Goal: Task Accomplishment & Management: Use online tool/utility

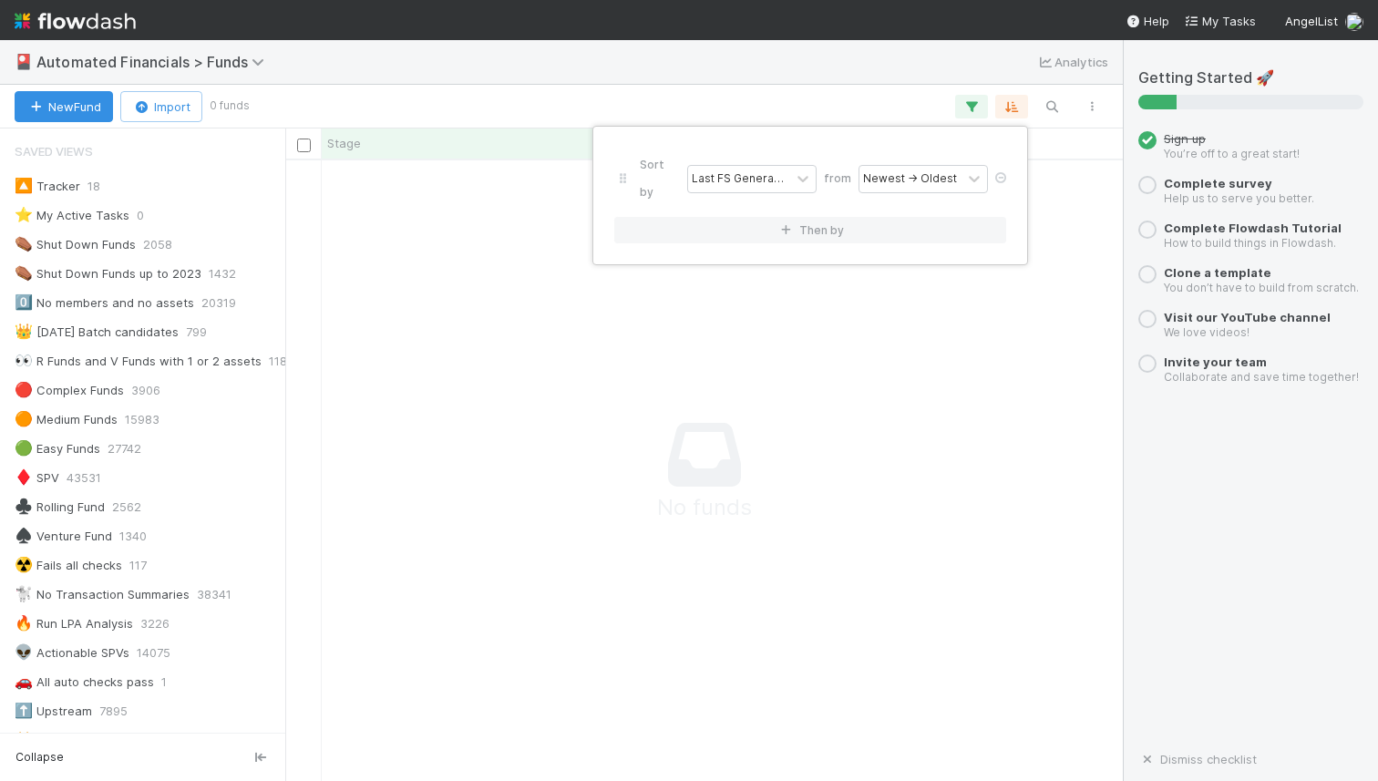
scroll to position [1066, 0]
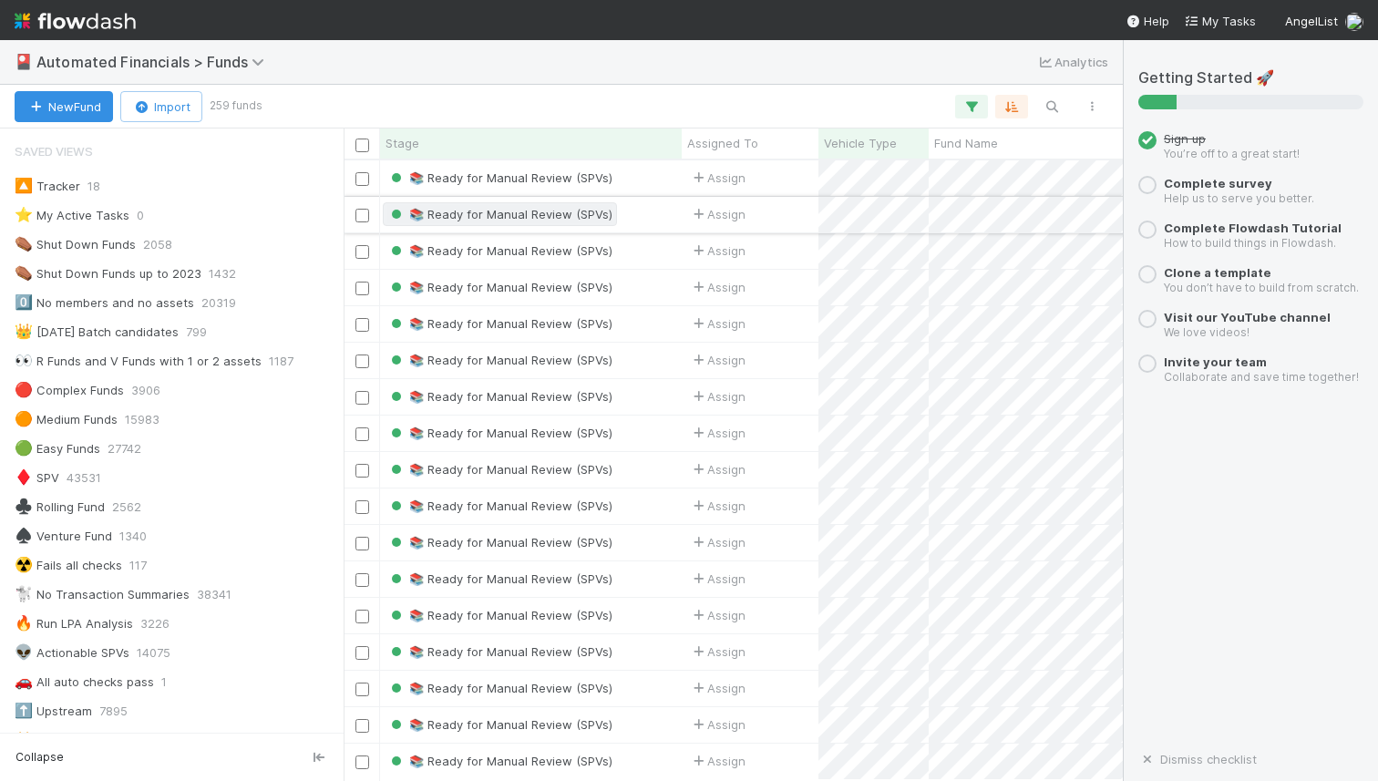
scroll to position [1200, 0]
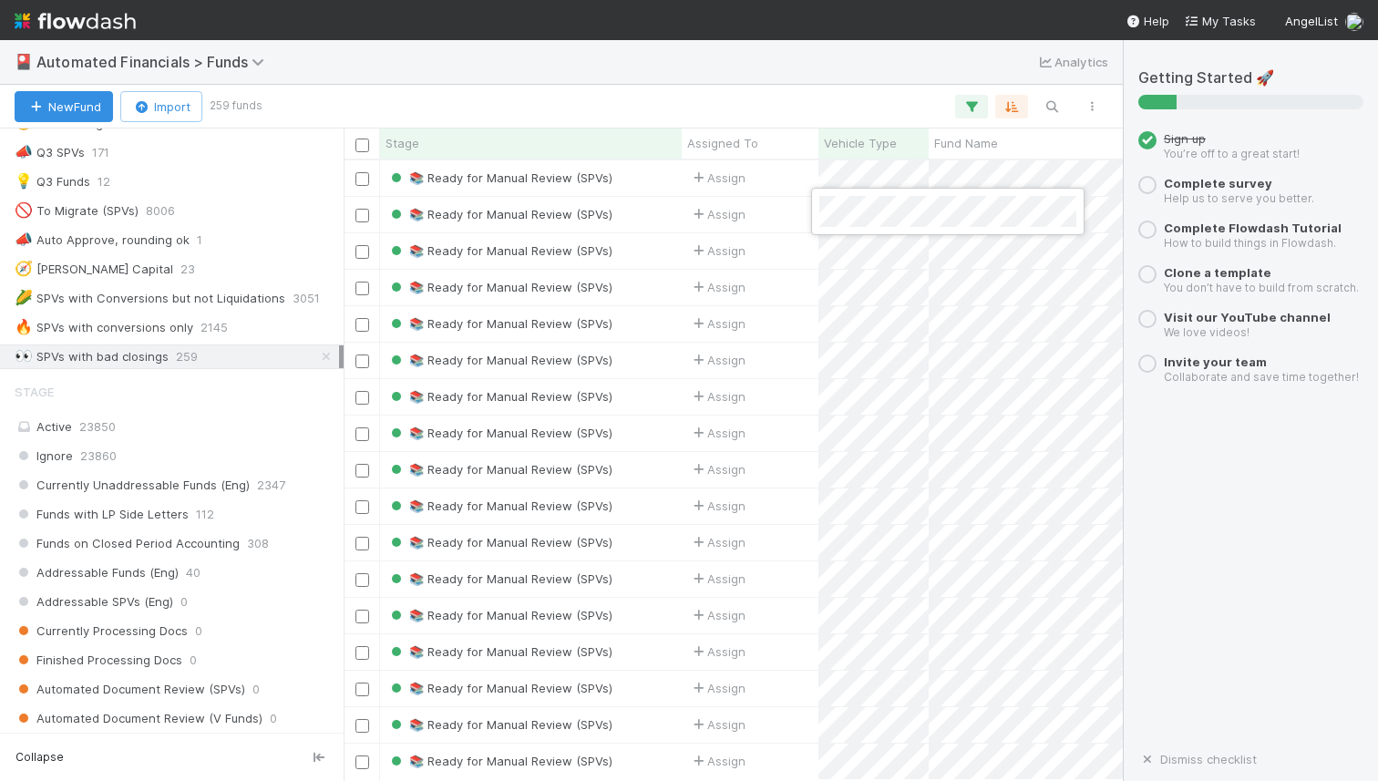
click at [771, 217] on div at bounding box center [689, 390] width 1378 height 781
click at [771, 217] on div "Assign" at bounding box center [750, 215] width 137 height 36
click at [633, 213] on div "📚 Ready for Manual Review (SPVs)" at bounding box center [531, 215] width 302 height 36
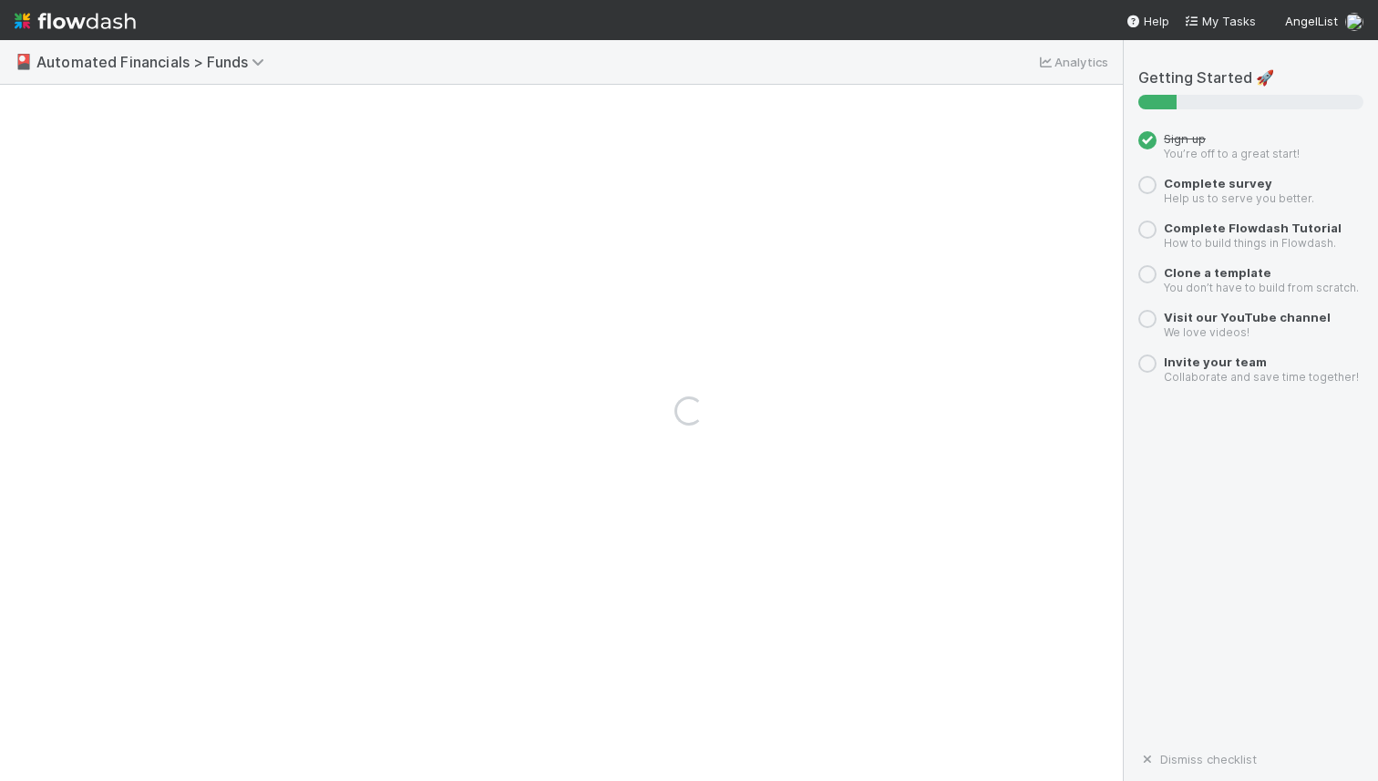
click at [633, 213] on div "Loading..." at bounding box center [689, 410] width 1378 height 741
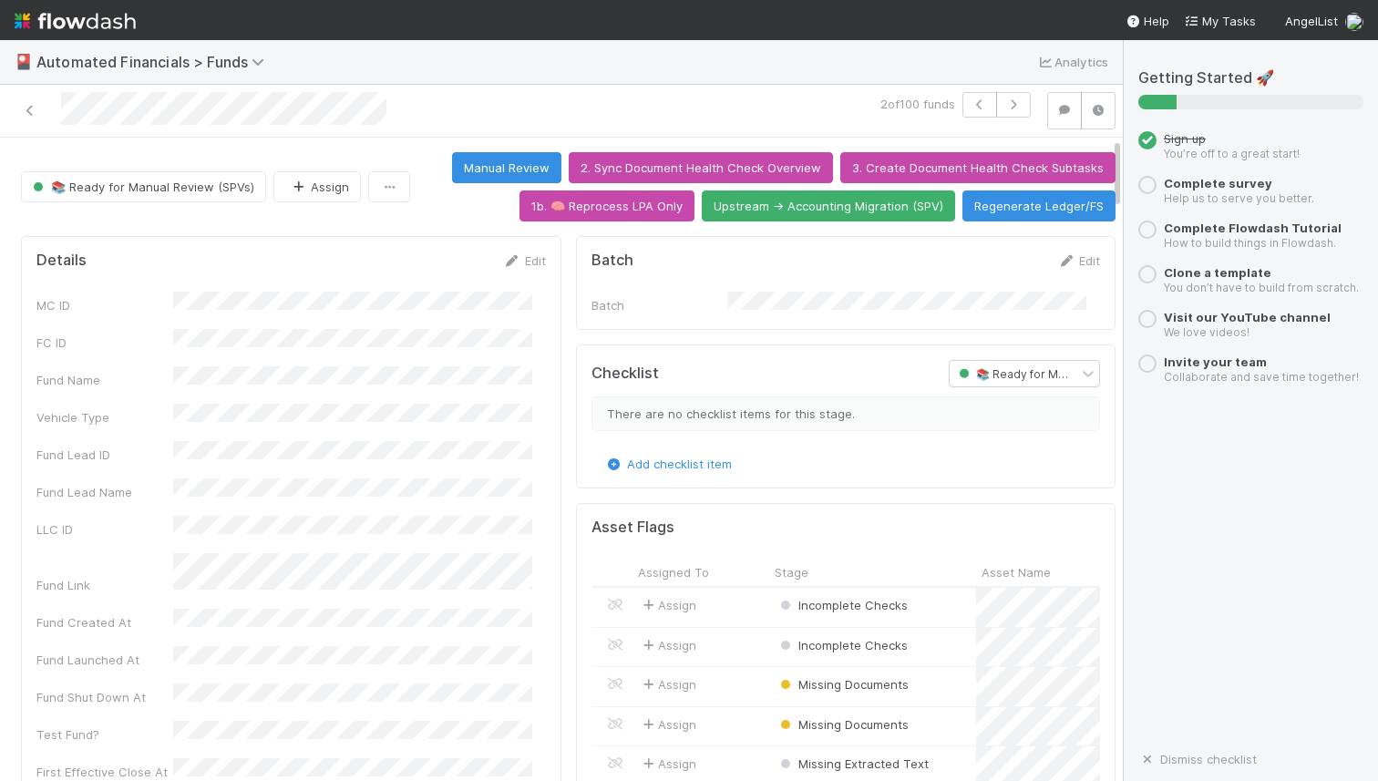
scroll to position [14, 0]
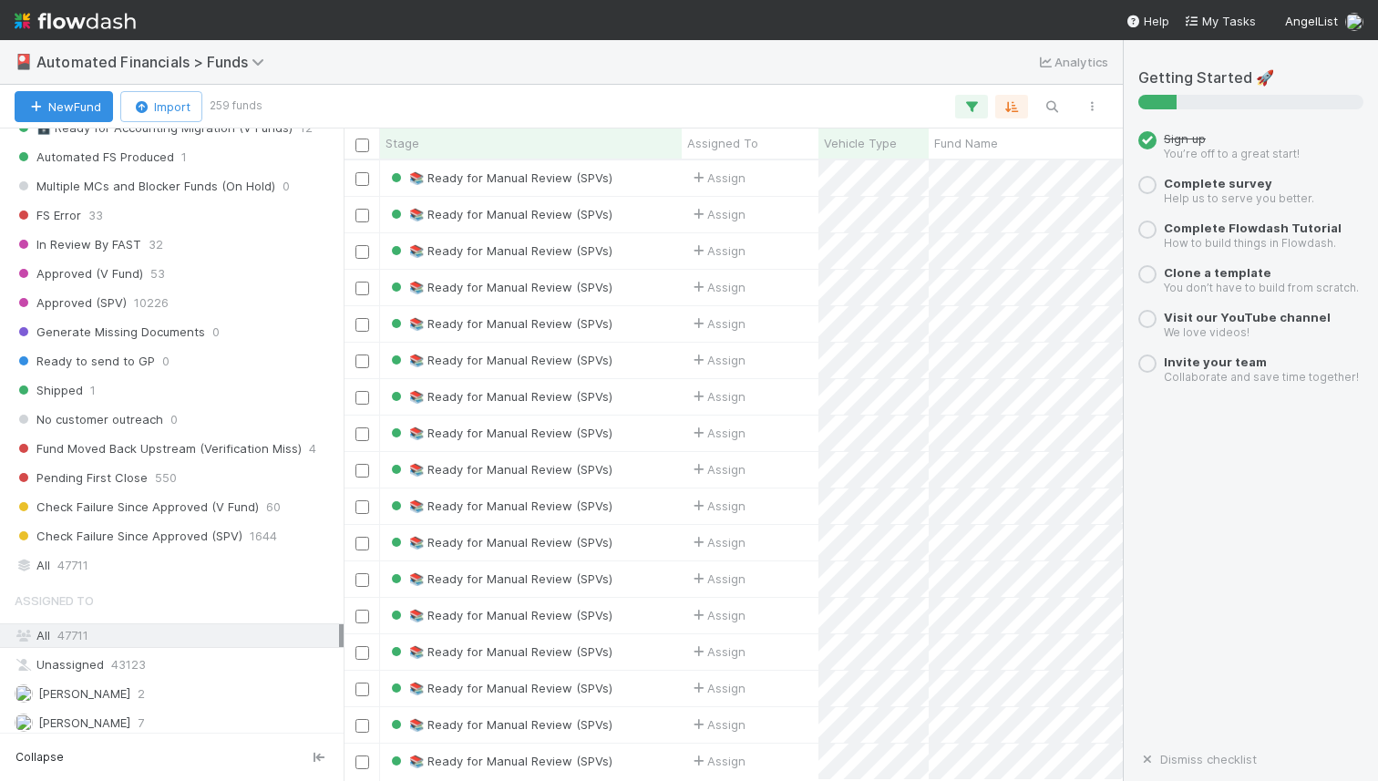
scroll to position [2064, 0]
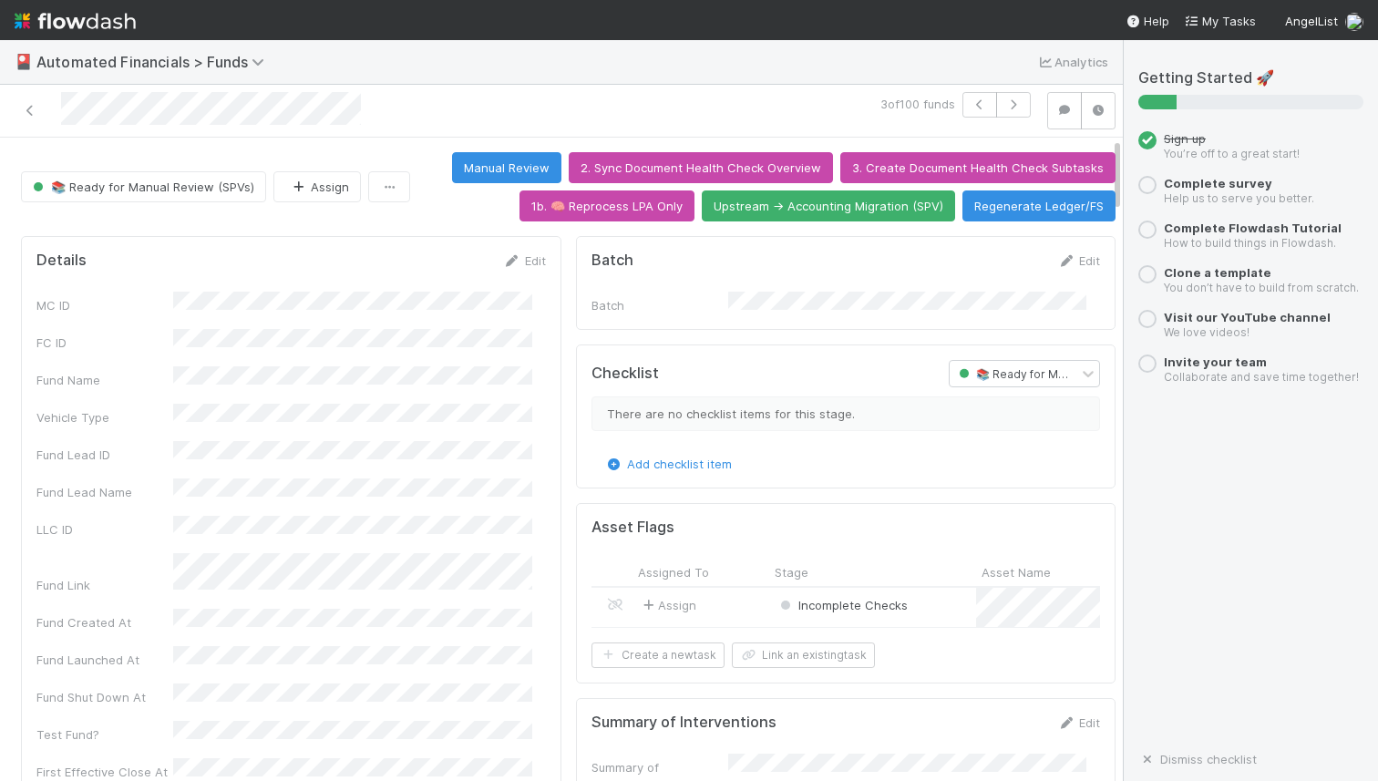
click at [928, 599] on div "Incomplete Checks" at bounding box center [872, 607] width 207 height 39
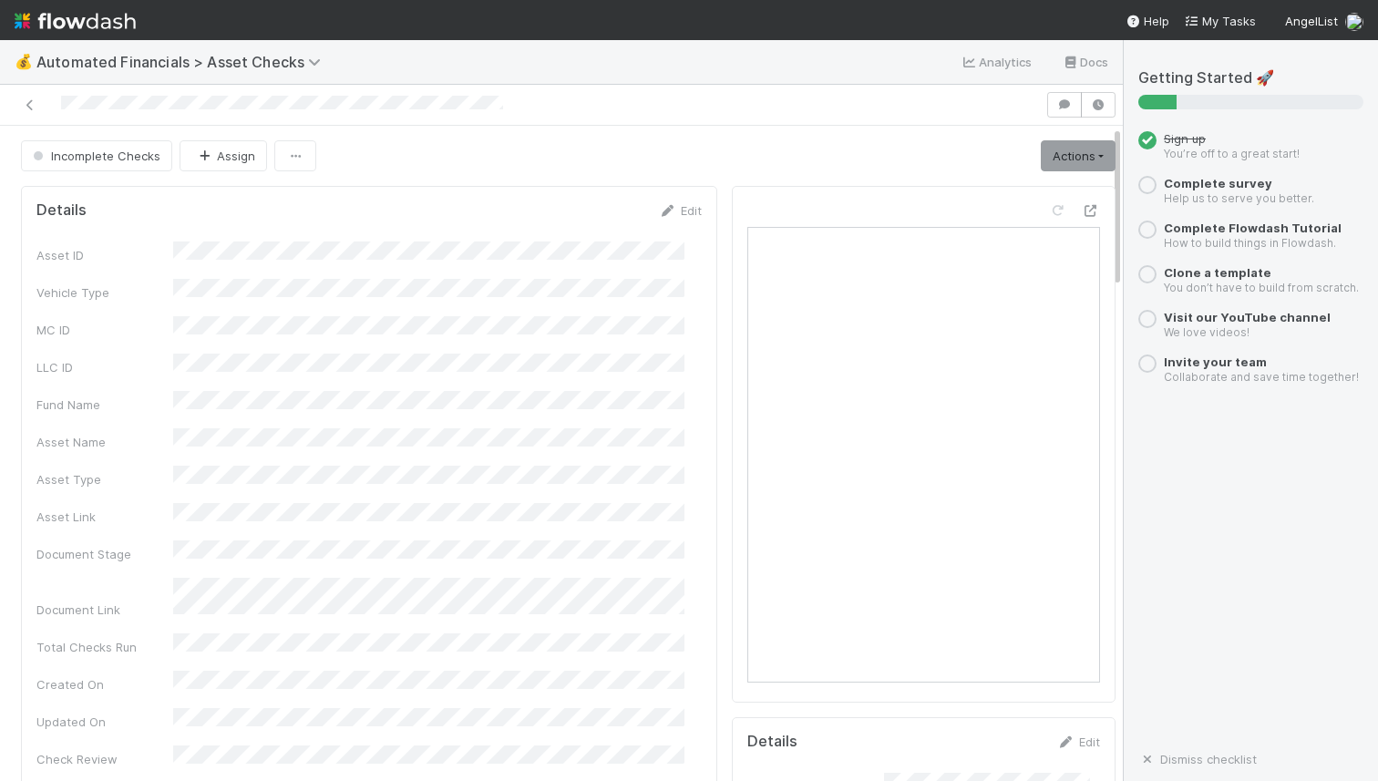
scroll to position [0, 5]
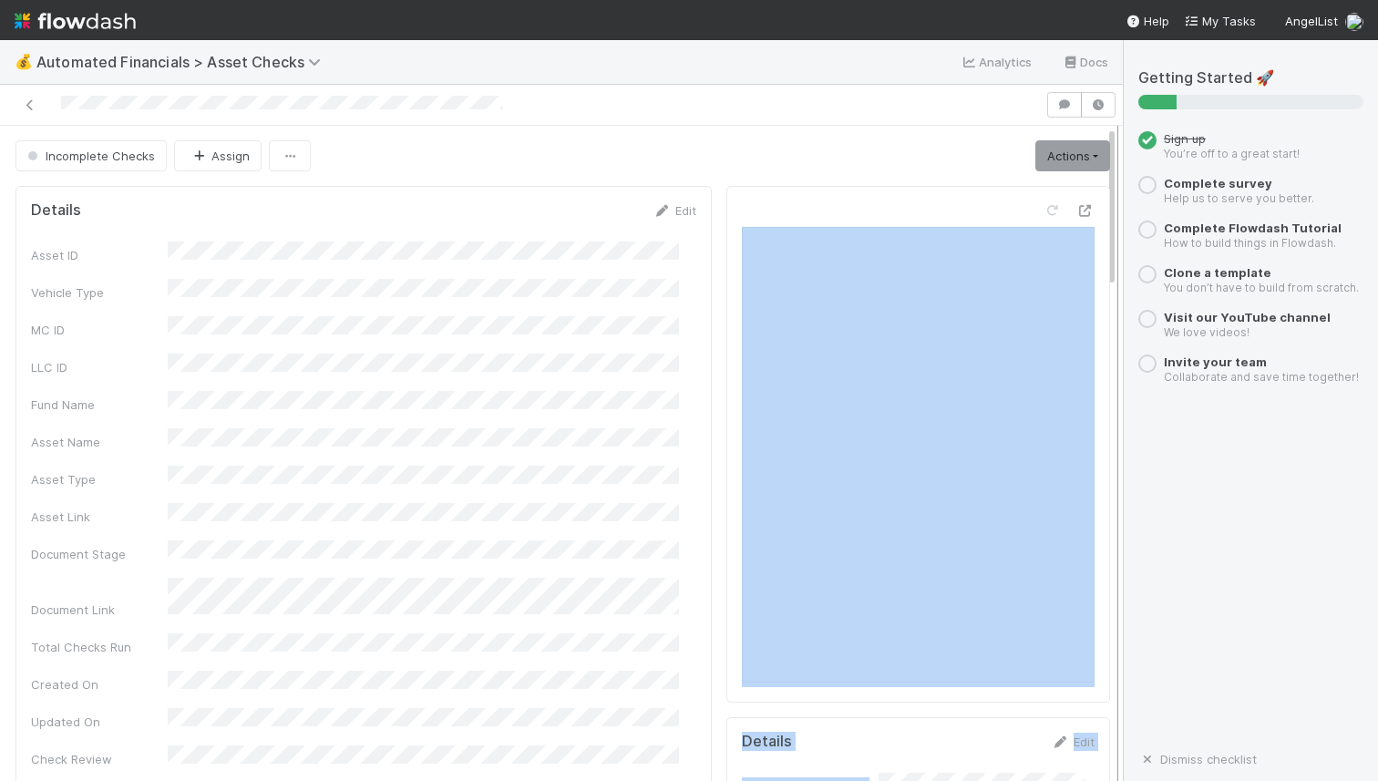
drag, startPoint x: 1101, startPoint y: 221, endPoint x: 1100, endPoint y: 236, distance: 15.5
click at [1100, 237] on div "Incomplete Checks Assign Actions Missing Documents 🧠 Summarize failures Documen…" at bounding box center [561, 453] width 1123 height 655
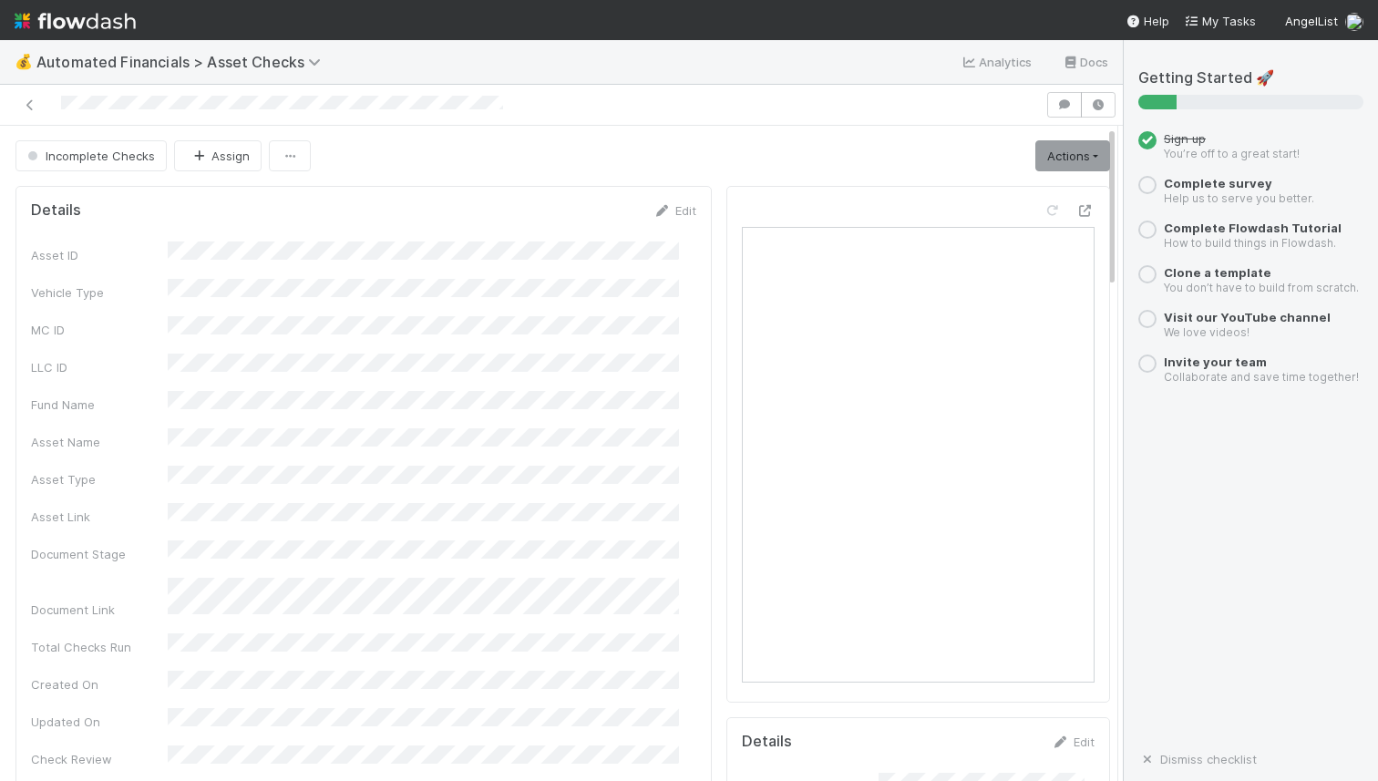
click at [798, 154] on div "Incomplete Checks Assign Actions Missing Documents 🧠 Summarize failures Documen…" at bounding box center [562, 155] width 1095 height 31
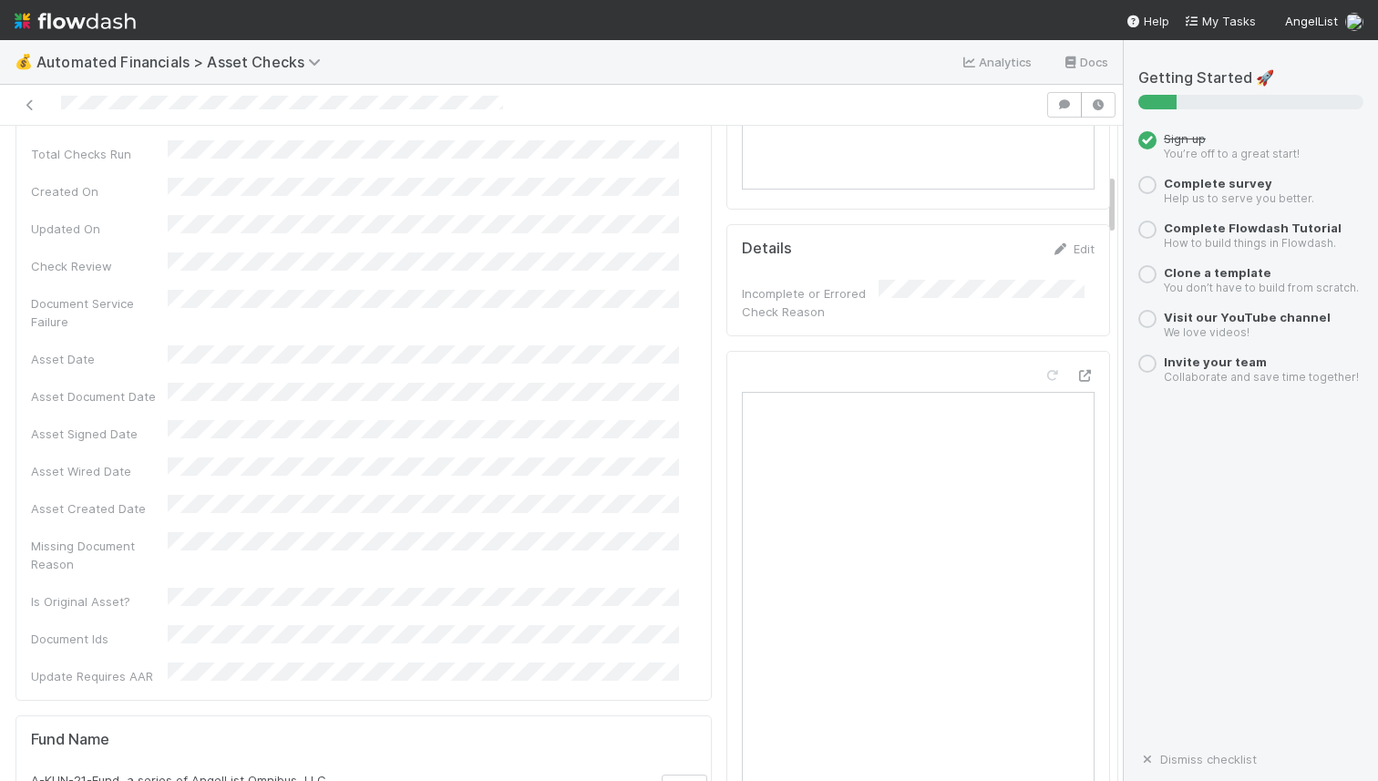
drag, startPoint x: 1097, startPoint y: 267, endPoint x: 1097, endPoint y: 314, distance: 47.4
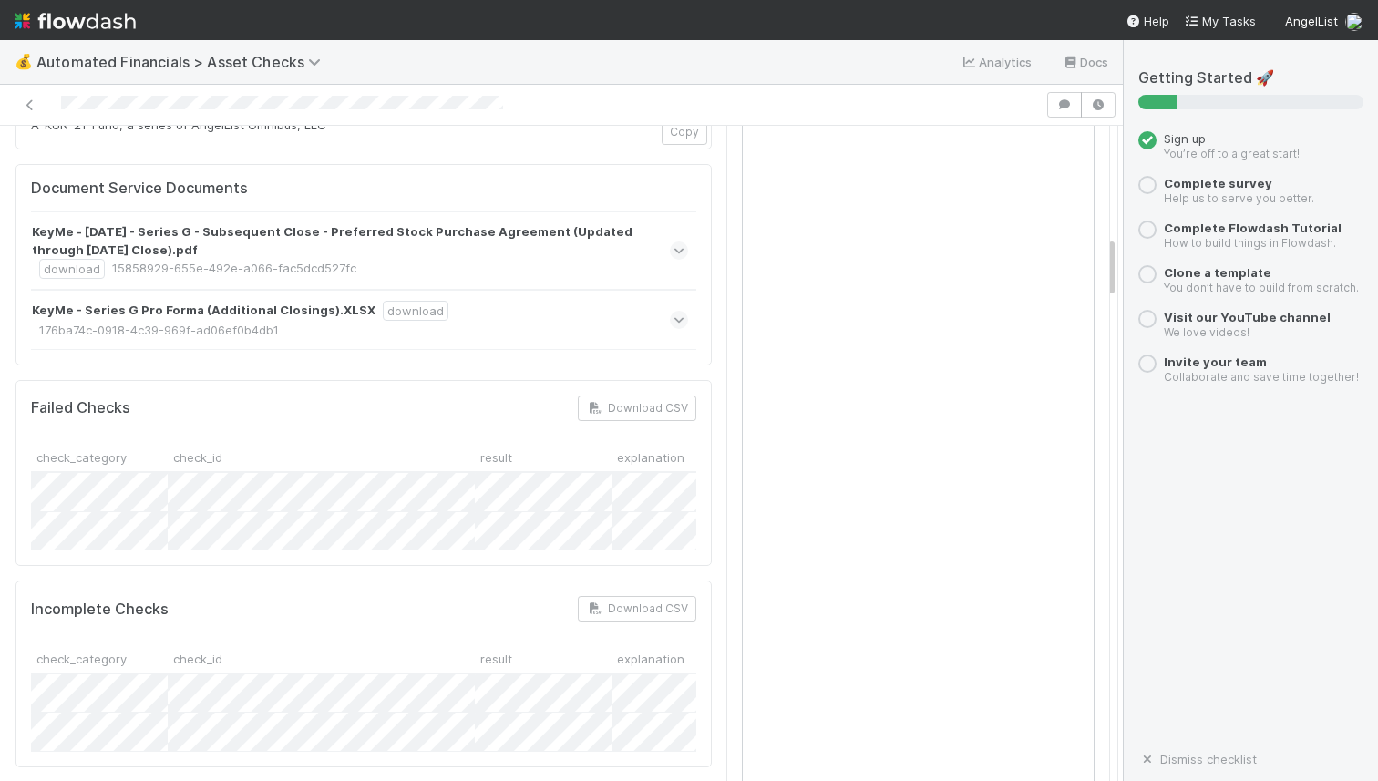
drag, startPoint x: 1099, startPoint y: 258, endPoint x: 1097, endPoint y: 195, distance: 62.9
click at [1097, 195] on div "Incomplete Checks Assign Actions Missing Documents 🧠 Summarize failures Documen…" at bounding box center [561, 453] width 1123 height 655
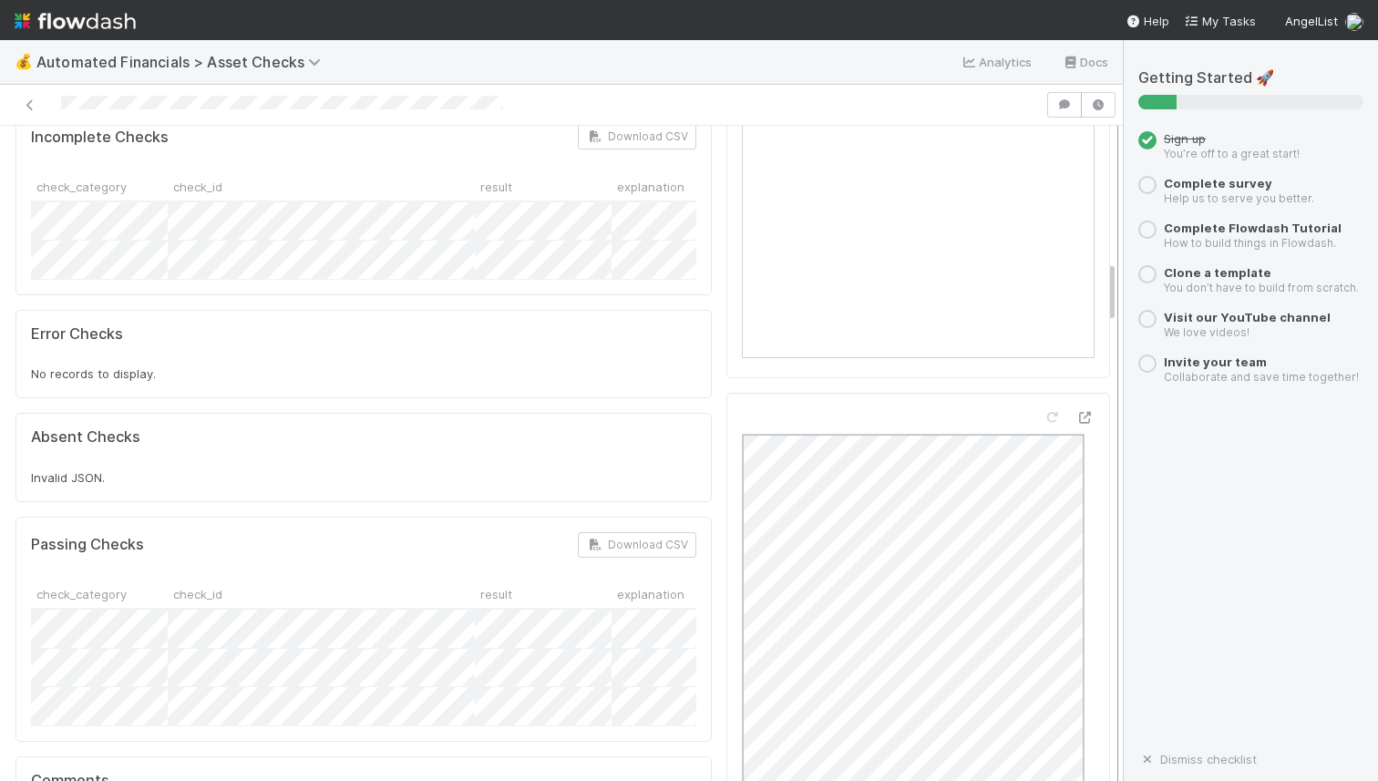
scroll to position [1640, 0]
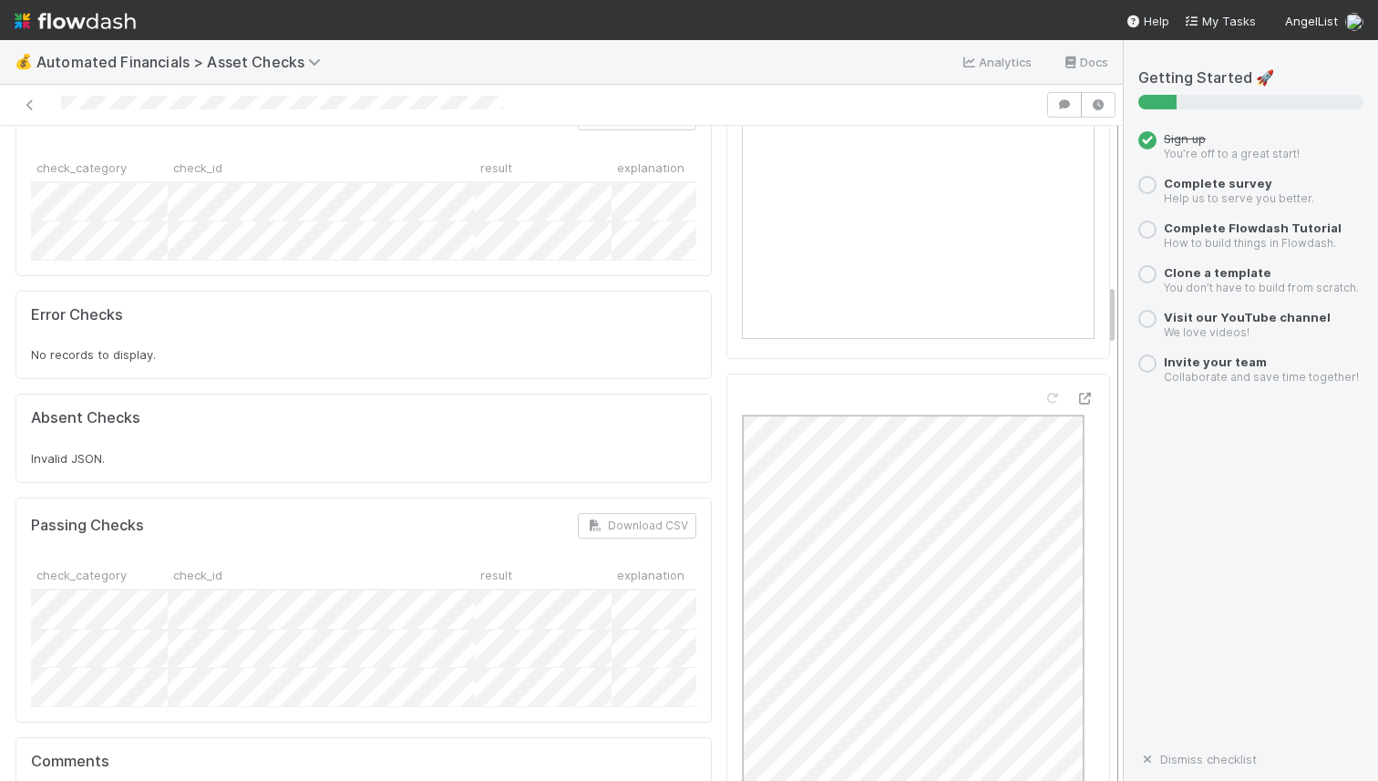
drag, startPoint x: 1097, startPoint y: 193, endPoint x: 1108, endPoint y: 304, distance: 110.8
click at [1108, 304] on div "Incomplete Checks Assign Actions Missing Documents 🧠 Summarize failures Documen…" at bounding box center [561, 453] width 1123 height 655
drag, startPoint x: 1096, startPoint y: 314, endPoint x: 1097, endPoint y: 335, distance: 21.0
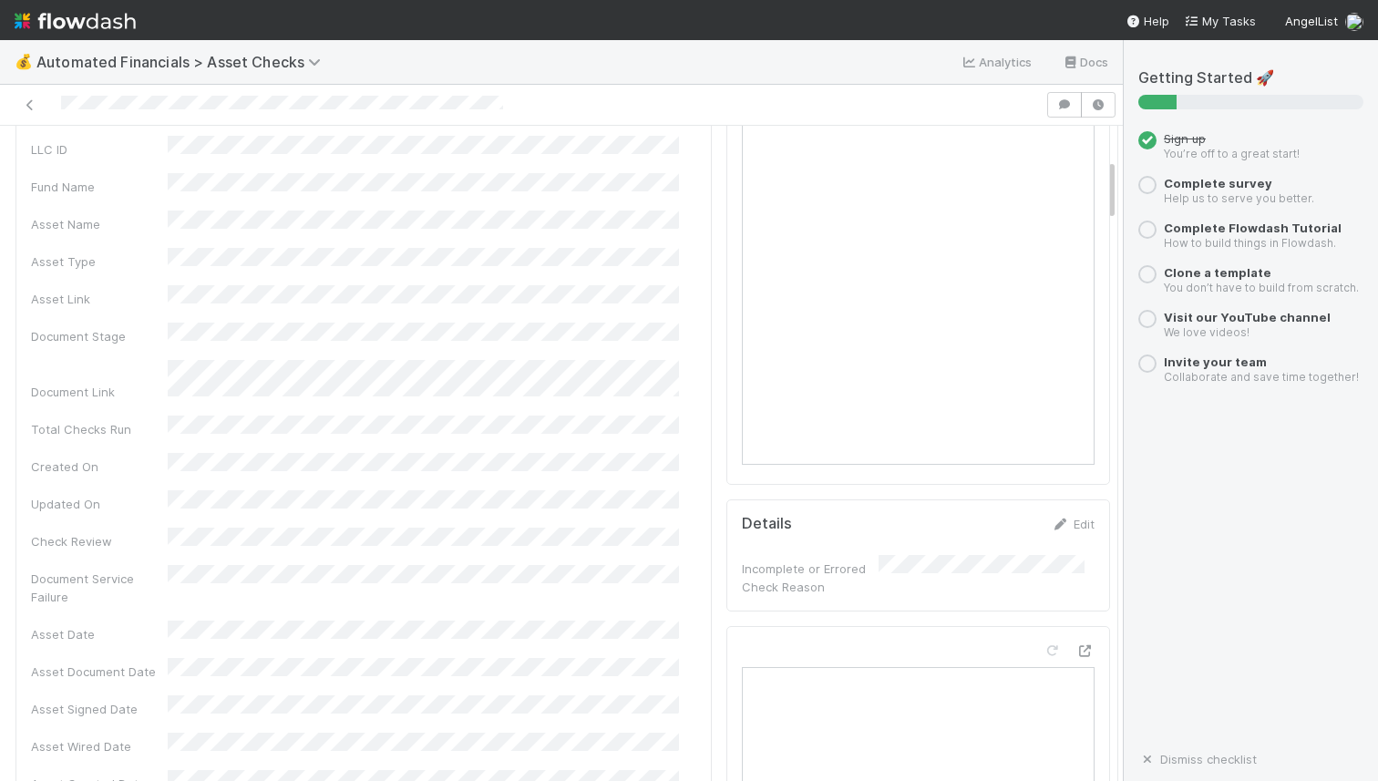
scroll to position [151, 0]
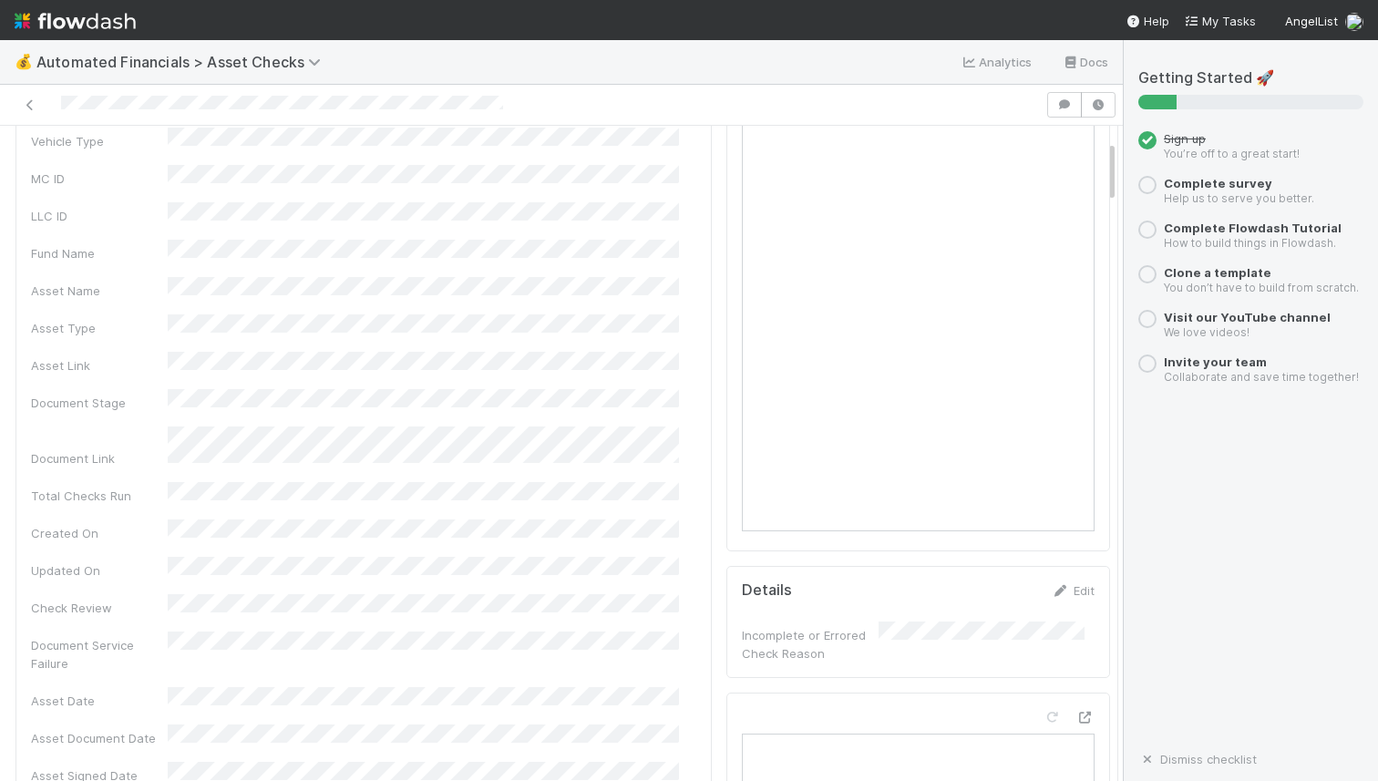
drag, startPoint x: 1097, startPoint y: 333, endPoint x: 1087, endPoint y: 190, distance: 142.5
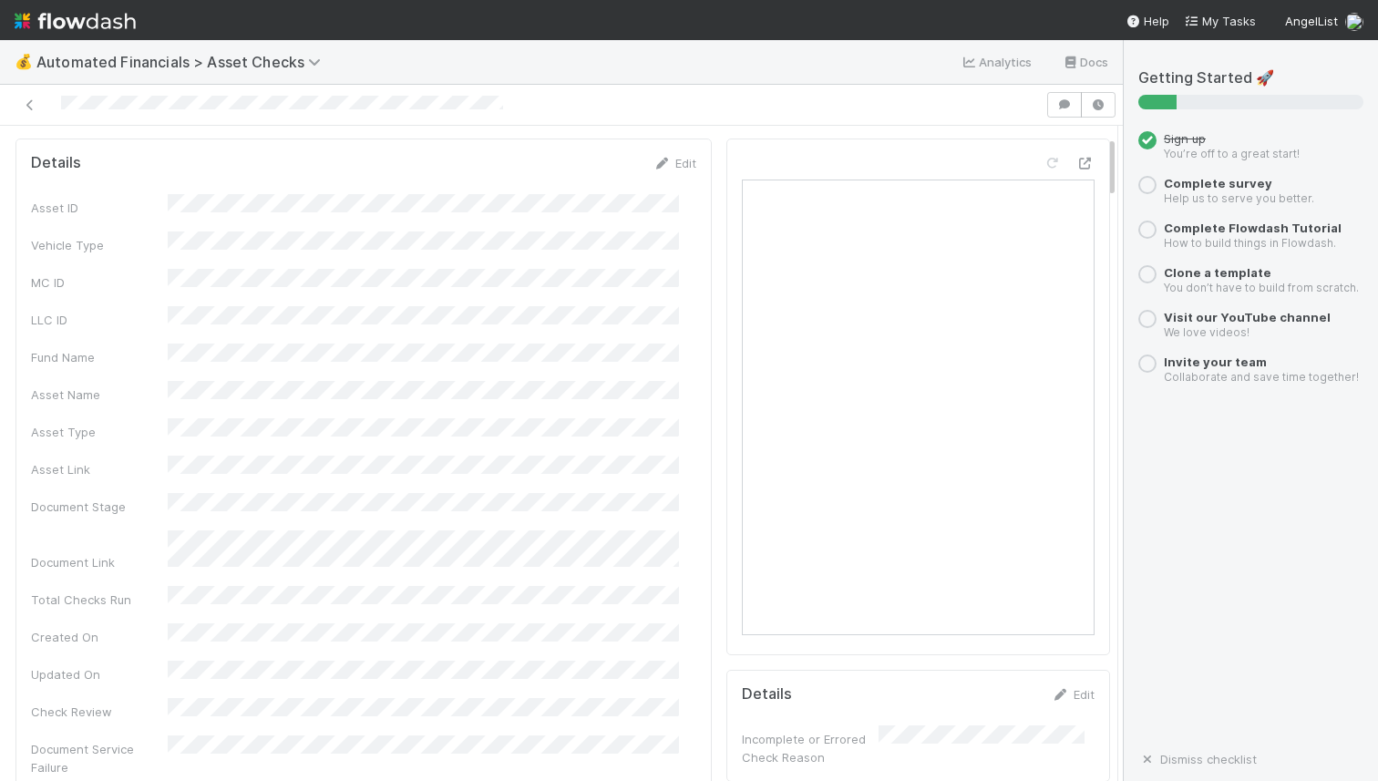
scroll to position [0, 0]
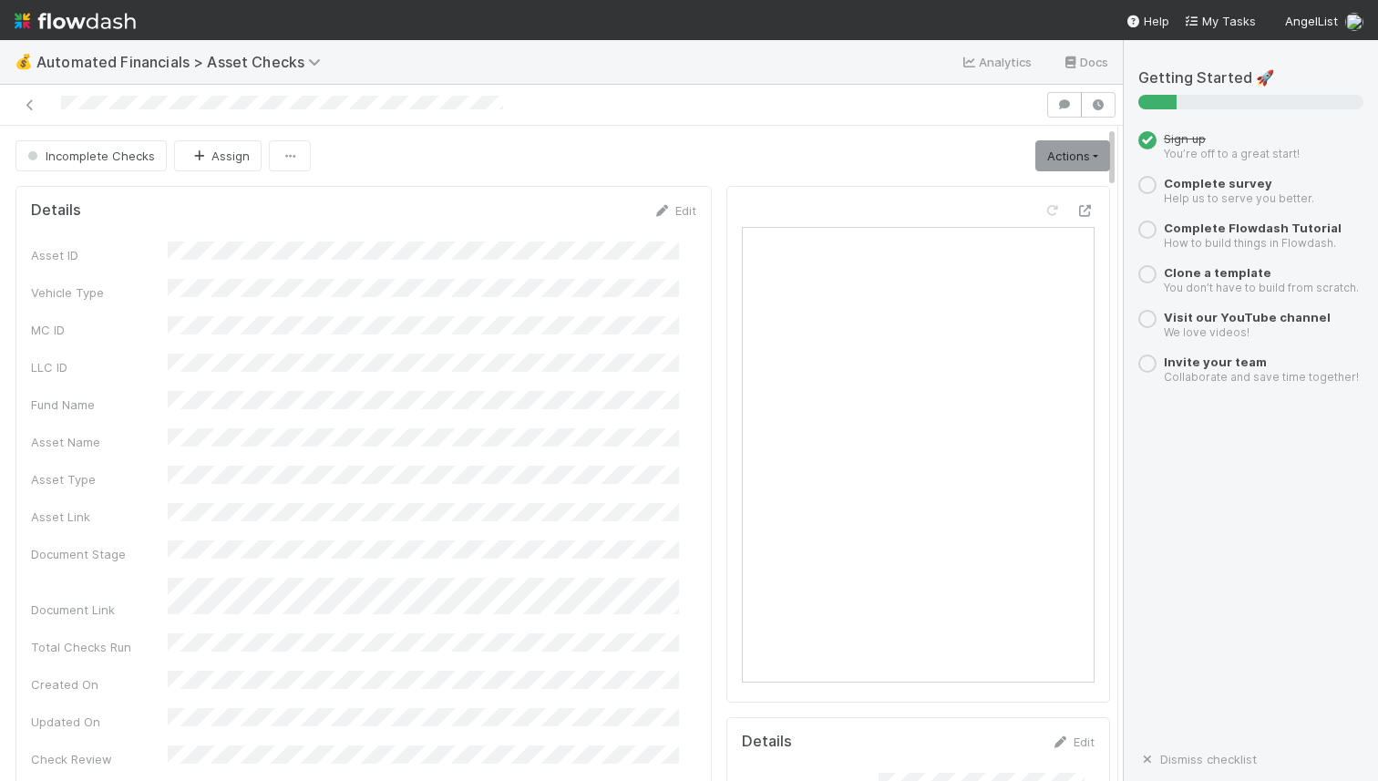
drag, startPoint x: 1097, startPoint y: 171, endPoint x: 1095, endPoint y: 137, distance: 34.7
drag, startPoint x: 1097, startPoint y: 161, endPoint x: 1093, endPoint y: 103, distance: 58.5
click at [1093, 103] on div "Incomplete Checks Assign Actions Missing Documents 🧠 Summarize failures Documen…" at bounding box center [561, 433] width 1123 height 696
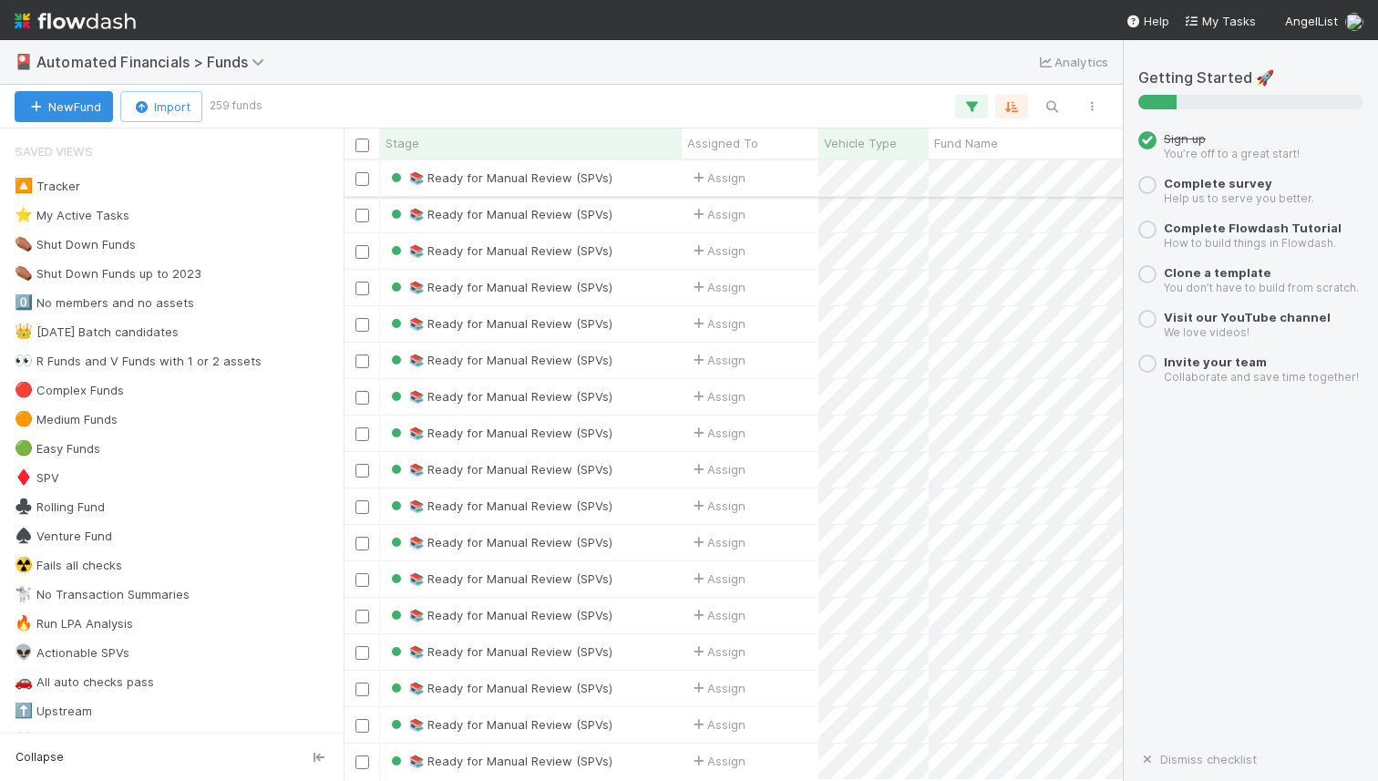
click at [655, 183] on div "📚 Ready for Manual Review (SPVs)" at bounding box center [531, 178] width 302 height 36
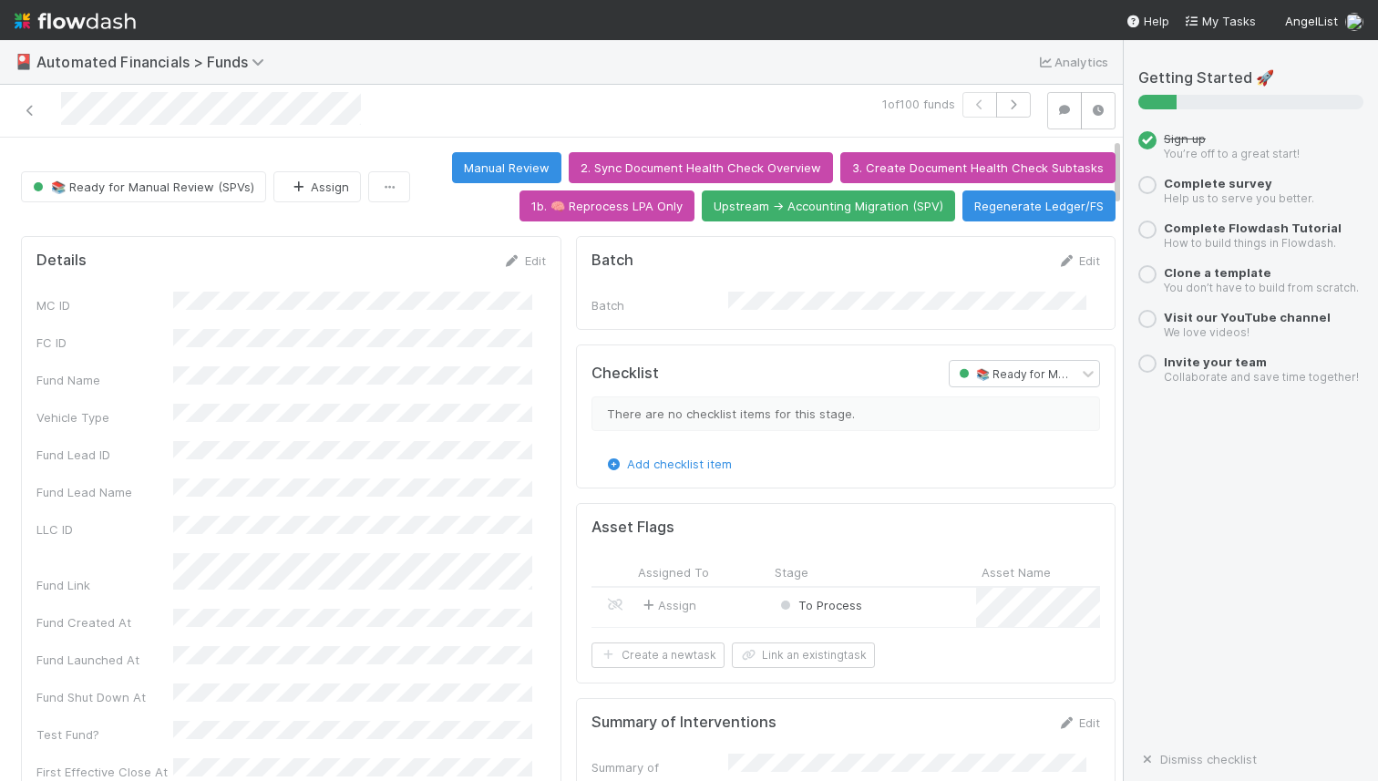
drag, startPoint x: 1102, startPoint y: 189, endPoint x: 1134, endPoint y: 119, distance: 76.3
click at [1134, 119] on div "🎴 Automated Financials > Funds Analytics 1 of 100 funds 📚 Ready for Manual Revi…" at bounding box center [689, 410] width 1378 height 741
click at [1101, 184] on div "📚 Ready for Manual Review (SPVs) Assign Manual Review 2. Sync Document Health C…" at bounding box center [568, 186] width 1122 height 69
drag, startPoint x: 1101, startPoint y: 184, endPoint x: 1104, endPoint y: 194, distance: 10.4
click at [1104, 195] on div "📚 Ready for Manual Review (SPVs) Assign Manual Review 2. Sync Document Health C…" at bounding box center [568, 186] width 1137 height 69
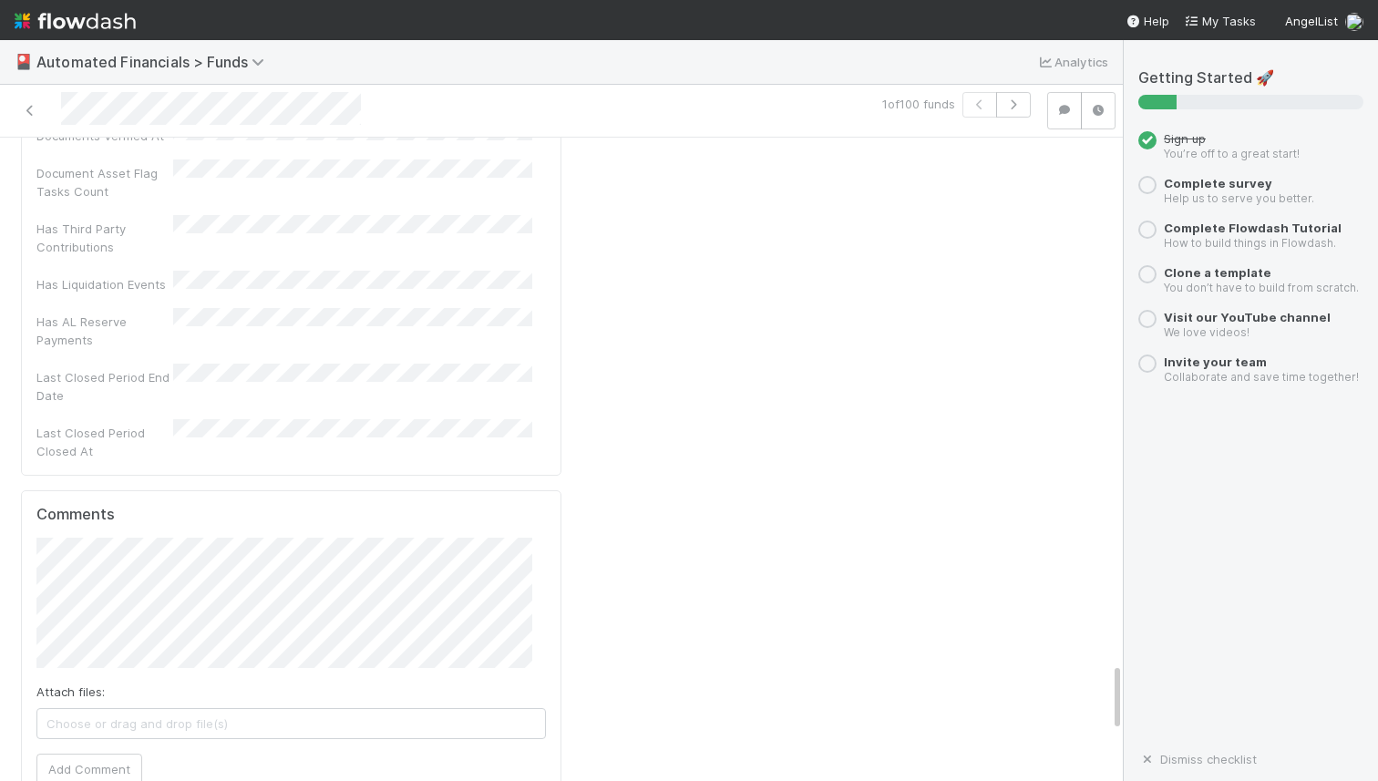
scroll to position [5153, 0]
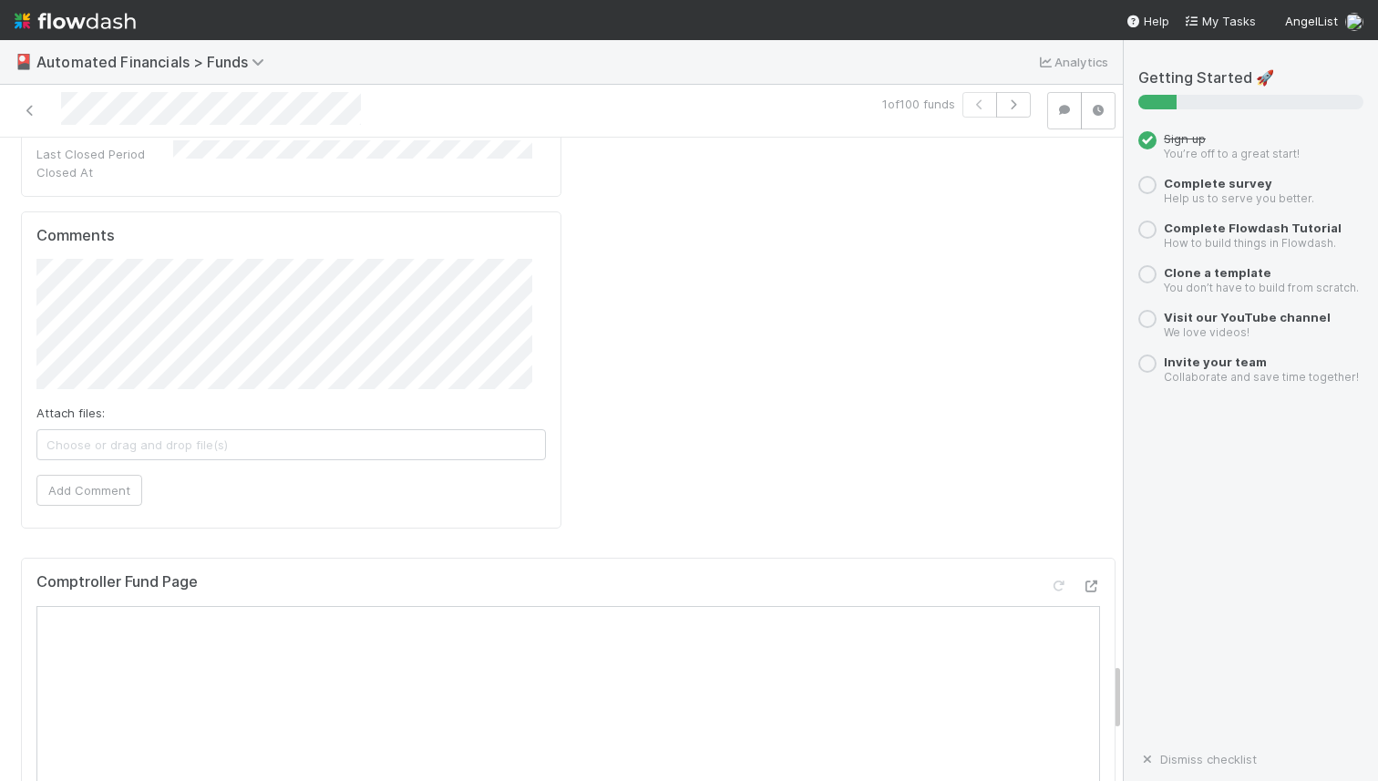
drag, startPoint x: 1104, startPoint y: 194, endPoint x: 1128, endPoint y: 749, distance: 555.6
click at [1128, 749] on div "🎴 Automated Financials > Funds Analytics 1 of 100 funds 📚 Ready for Manual Revi…" at bounding box center [689, 410] width 1378 height 741
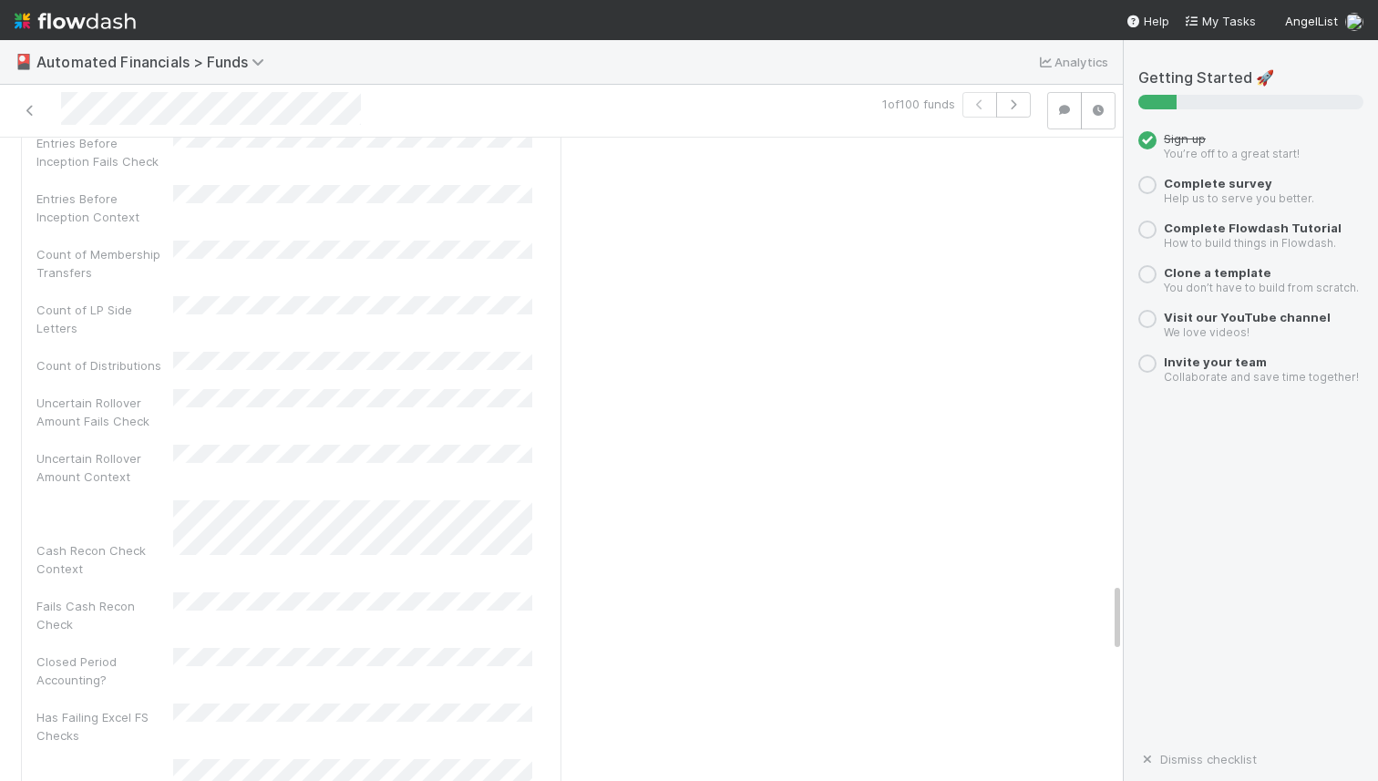
drag, startPoint x: 1103, startPoint y: 735, endPoint x: 1103, endPoint y: 596, distance: 138.5
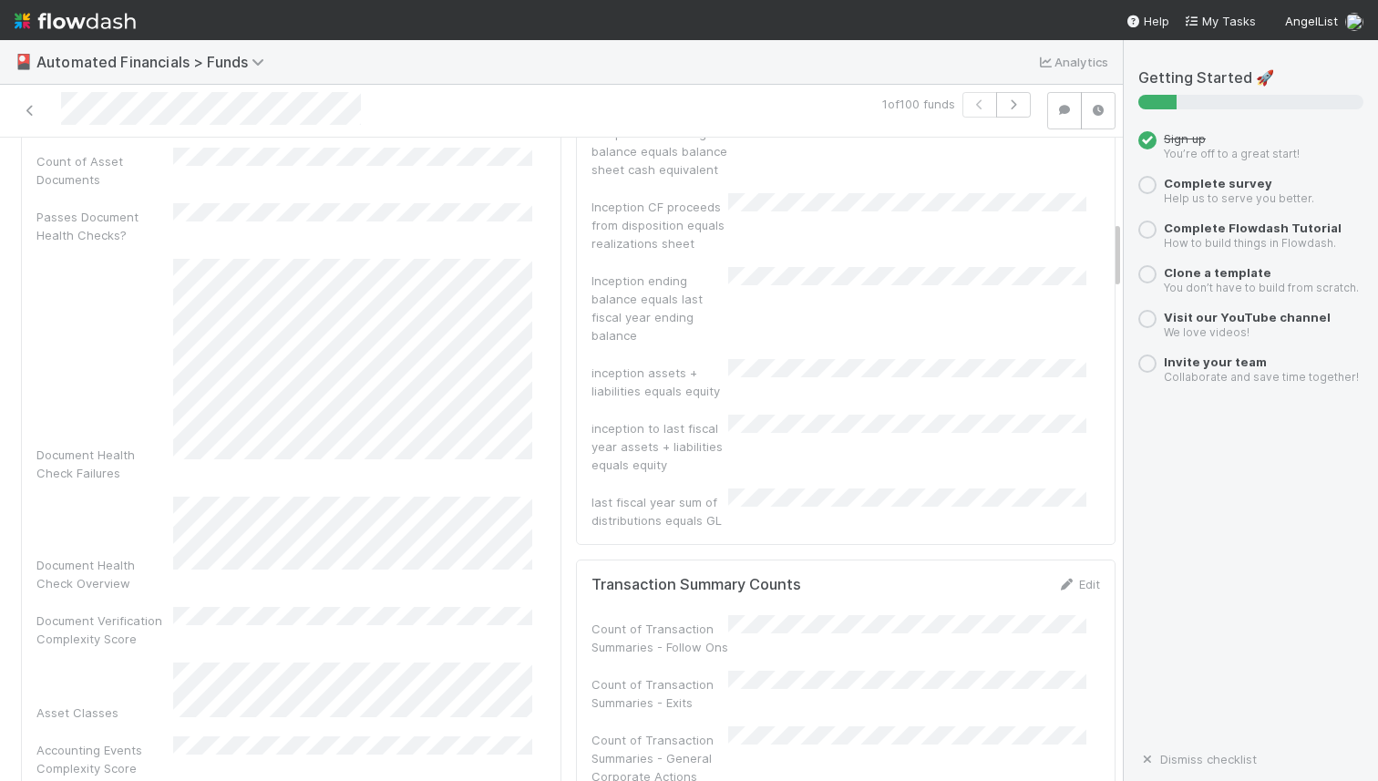
scroll to position [516, 0]
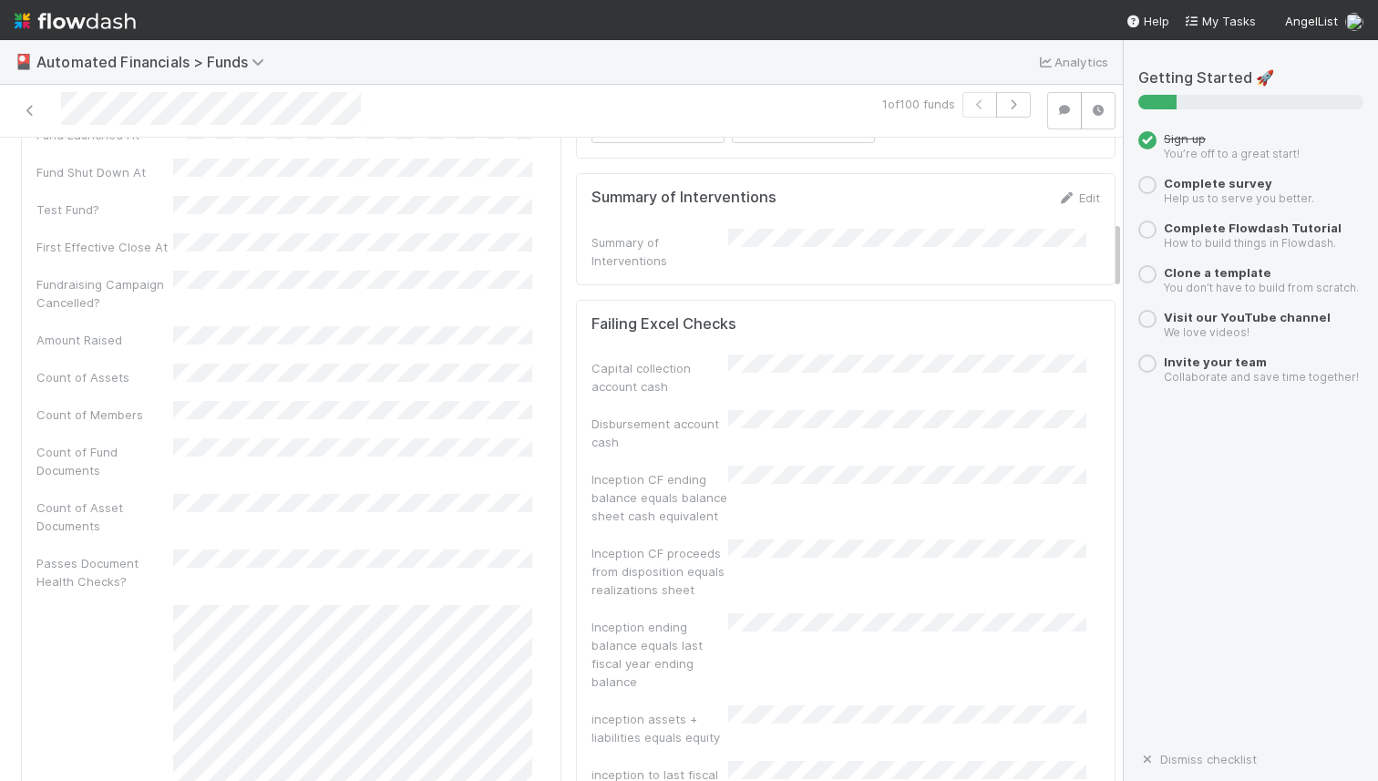
drag, startPoint x: 1103, startPoint y: 592, endPoint x: 1091, endPoint y: 231, distance: 361.1
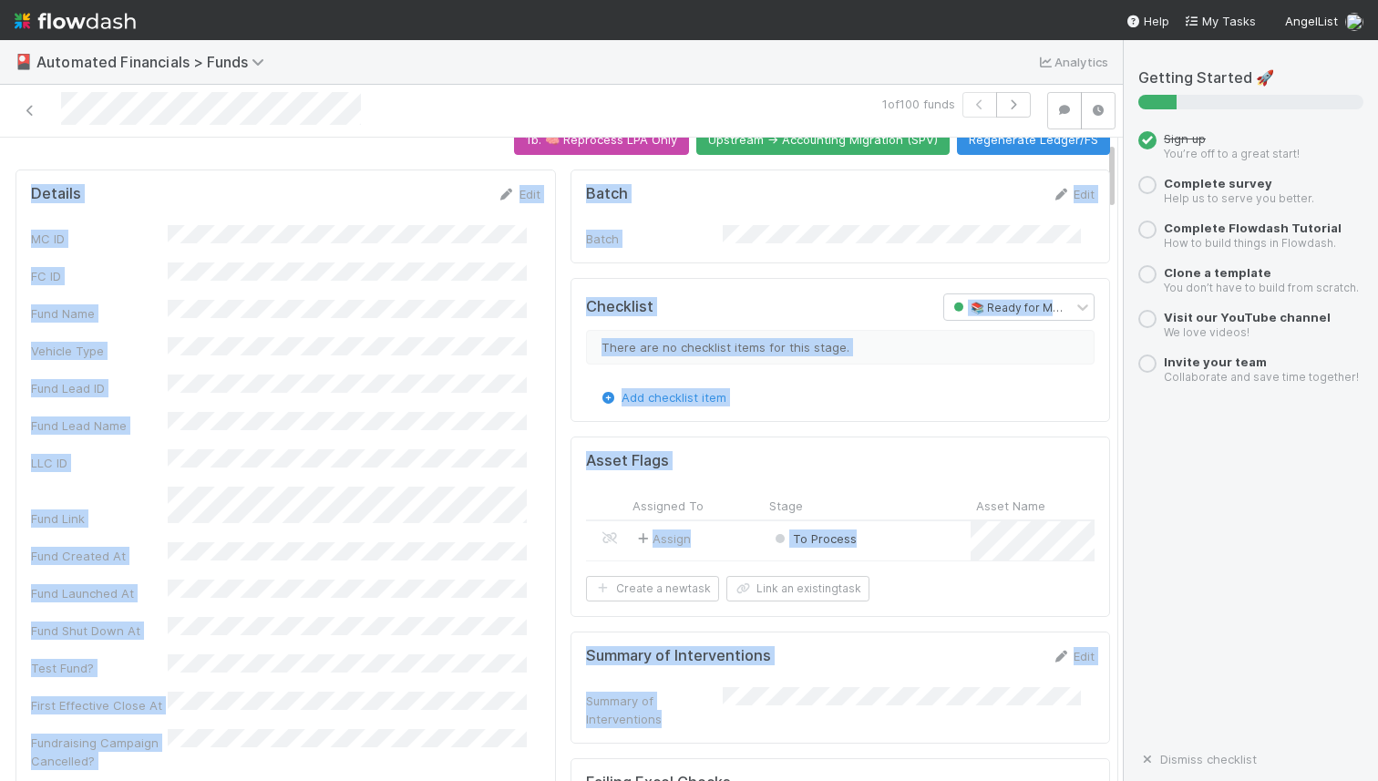
scroll to position [0, 0]
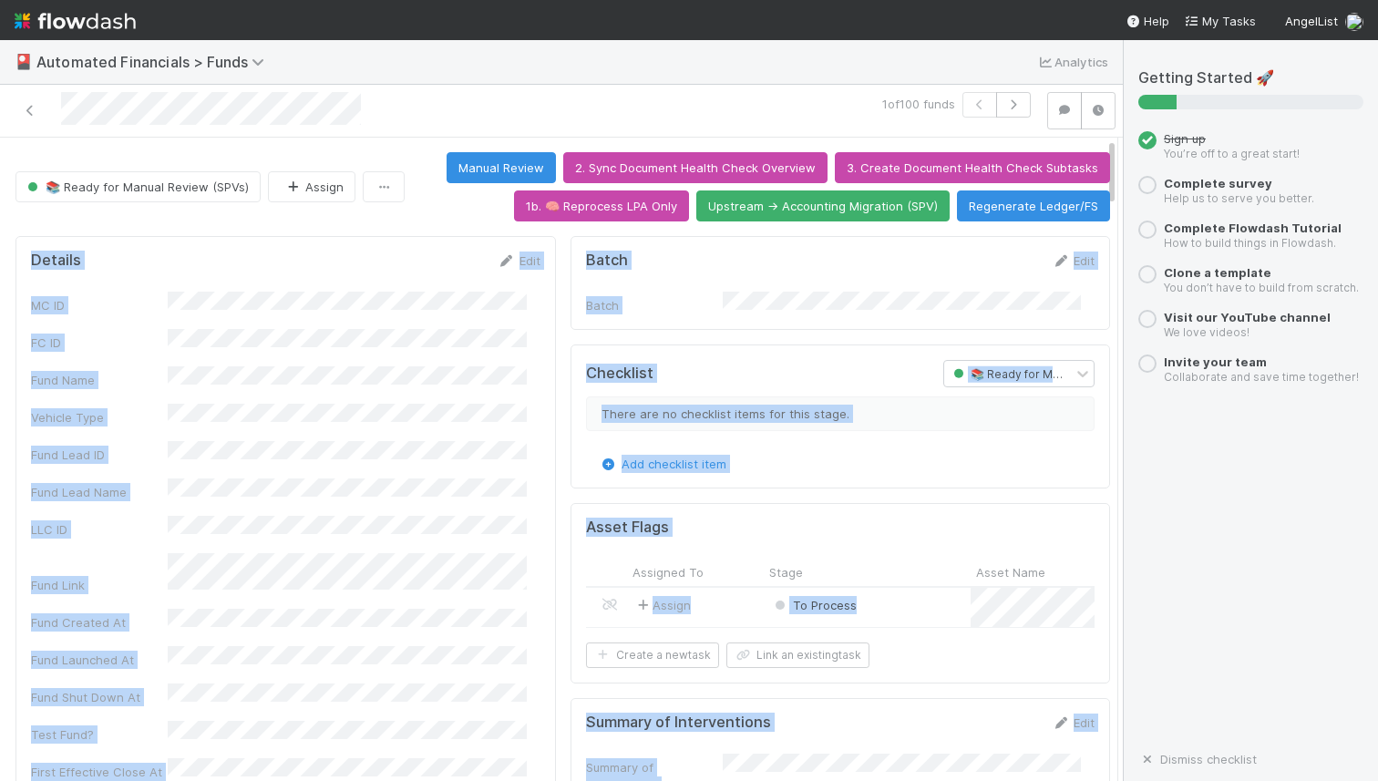
drag, startPoint x: 1100, startPoint y: 231, endPoint x: 1099, endPoint y: 130, distance: 100.3
click at [1099, 131] on div "1 of 100 funds 📚 Ready for Manual Review (SPVs) Assign Manual Review 2. Sync Do…" at bounding box center [561, 433] width 1123 height 697
